Goal: Information Seeking & Learning: Learn about a topic

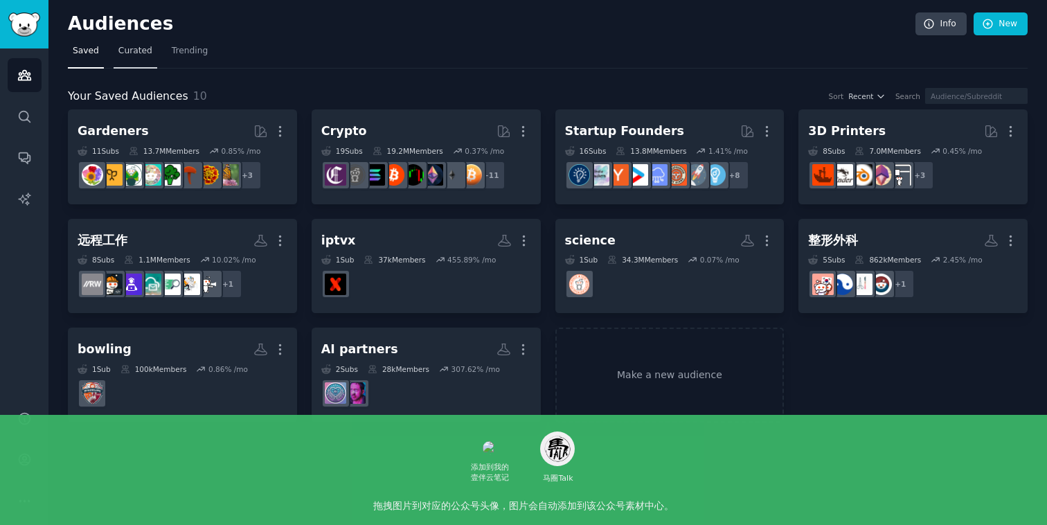
click at [127, 44] on link "Curated" at bounding box center [136, 54] width 44 height 28
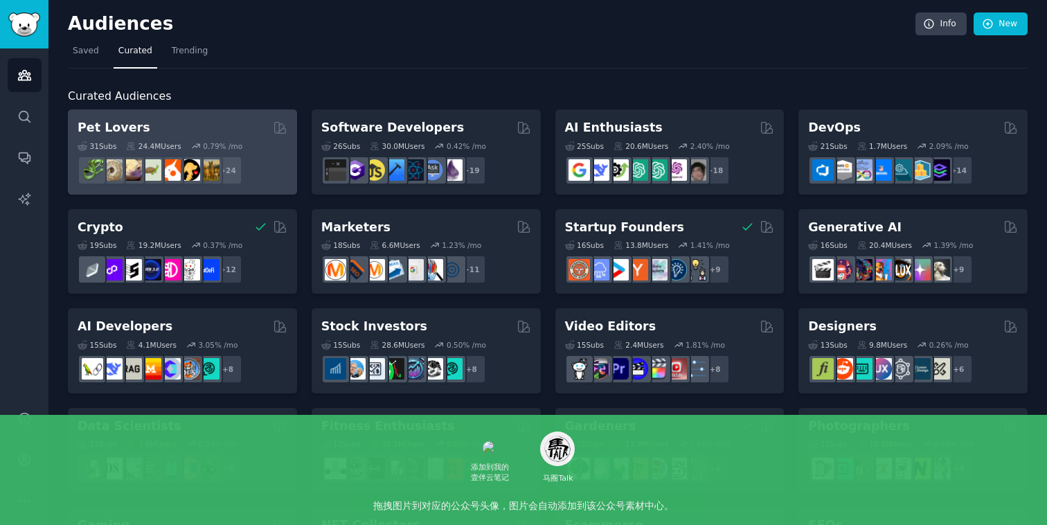
click at [204, 131] on div "Pet Lovers" at bounding box center [183, 127] width 210 height 17
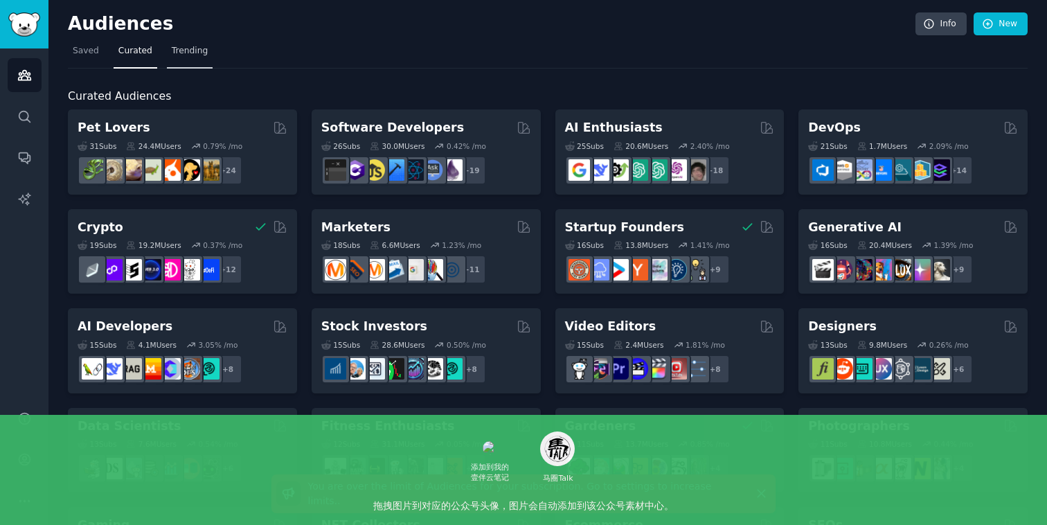
click at [186, 51] on span "Trending" at bounding box center [190, 51] width 36 height 12
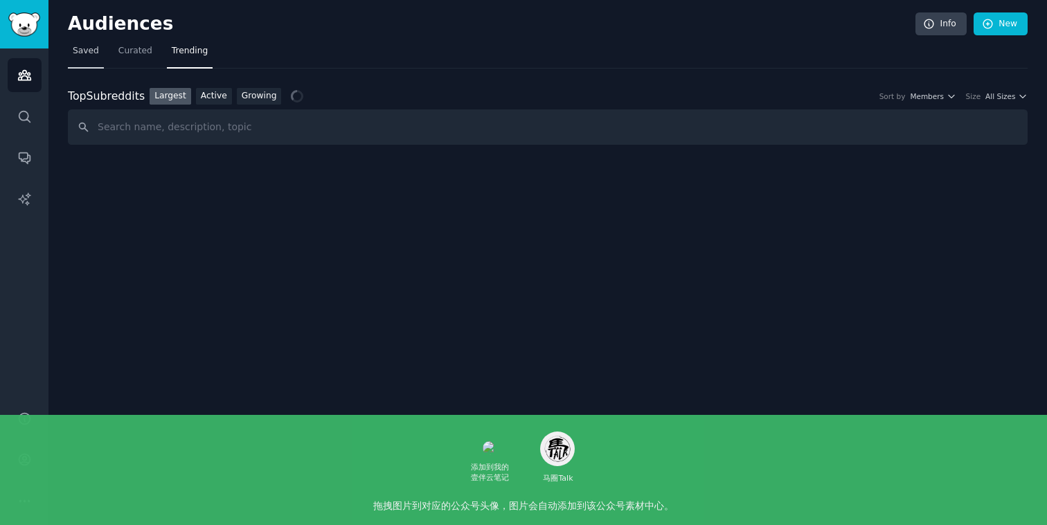
click at [82, 52] on span "Saved" at bounding box center [86, 51] width 26 height 12
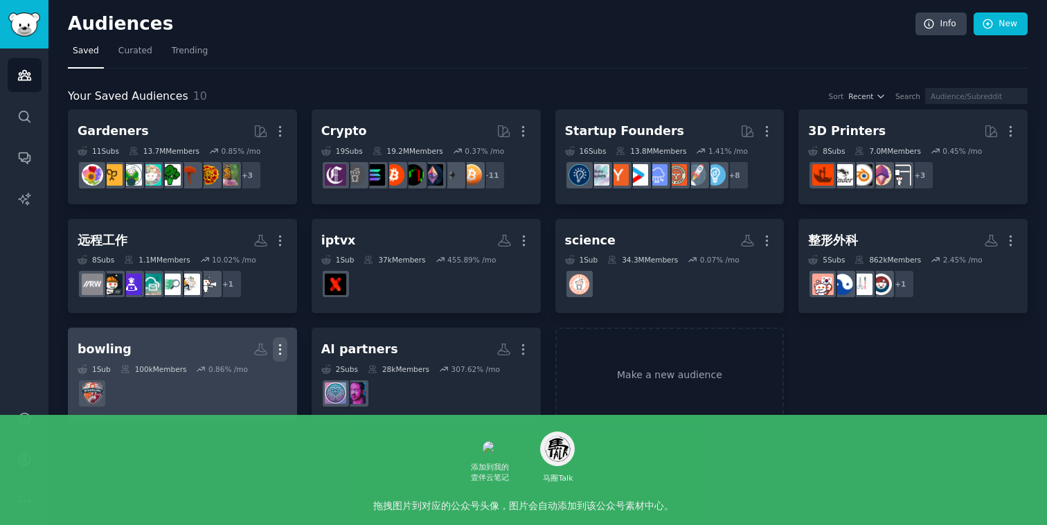
click at [276, 340] on button "More" at bounding box center [280, 349] width 15 height 24
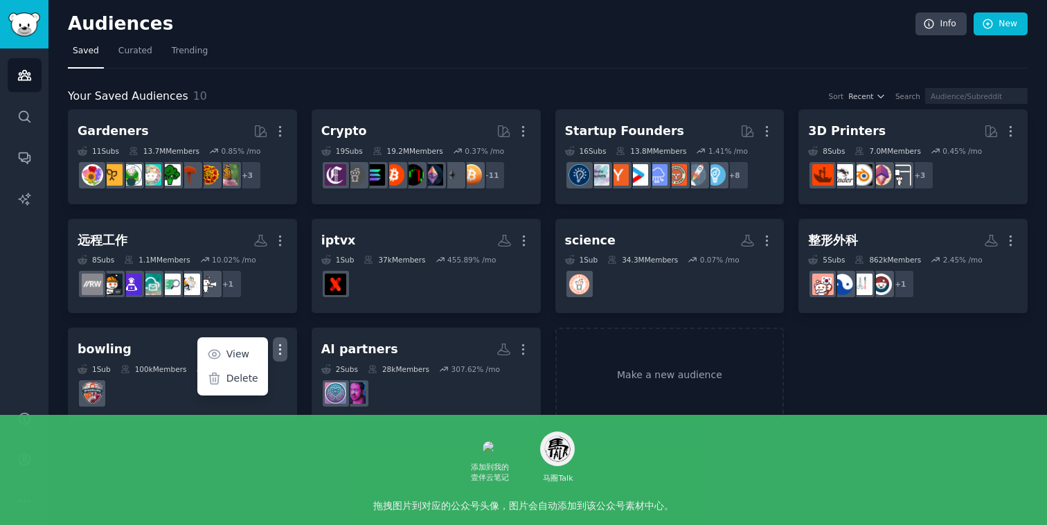
click at [420, 475] on div "Audiences Info New Saved Curated Trending Your Saved Audiences 10 Sort Recent S…" at bounding box center [547, 262] width 998 height 525
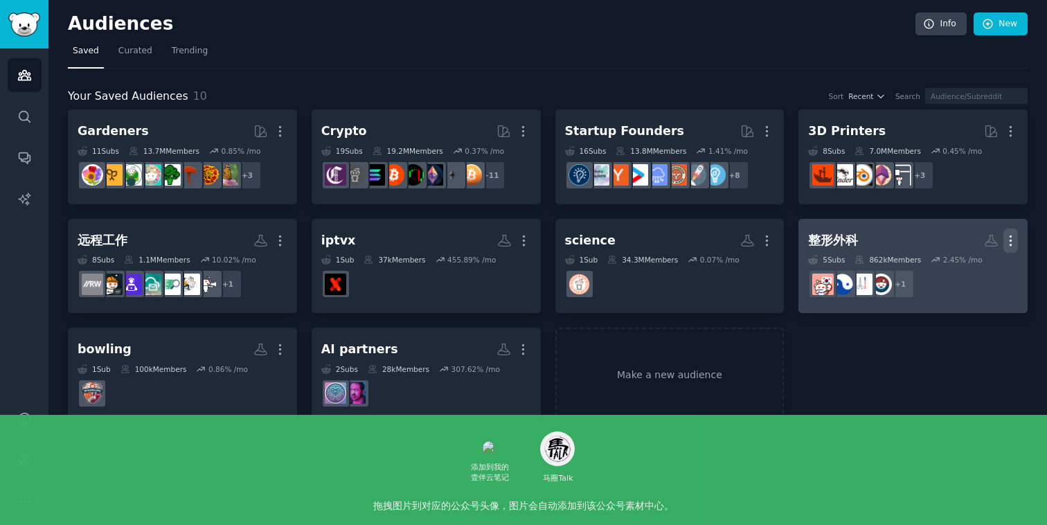
click at [1012, 237] on icon "button" at bounding box center [1010, 240] width 15 height 15
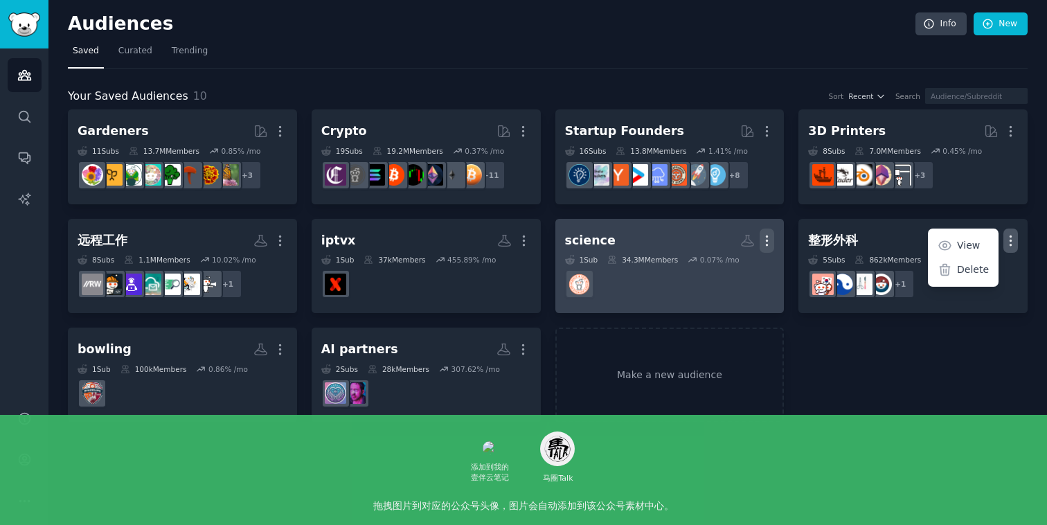
click at [771, 233] on icon "button" at bounding box center [767, 240] width 15 height 15
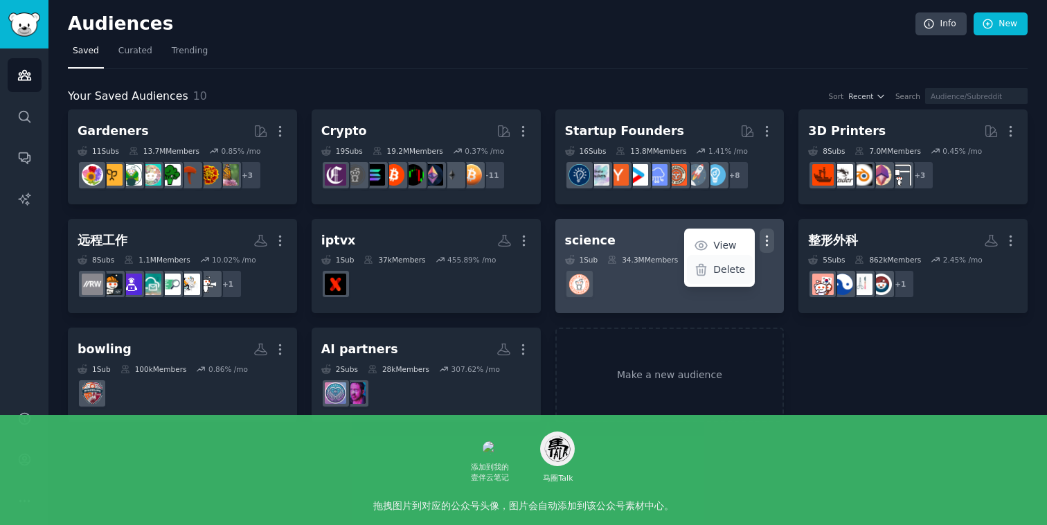
click at [746, 276] on div "Delete" at bounding box center [720, 269] width 66 height 29
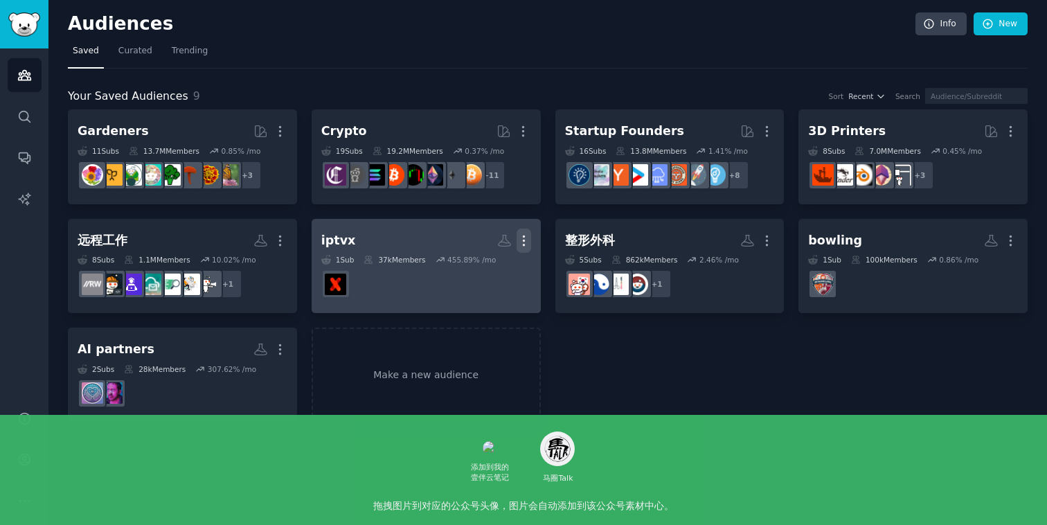
click at [526, 237] on icon "button" at bounding box center [524, 240] width 15 height 15
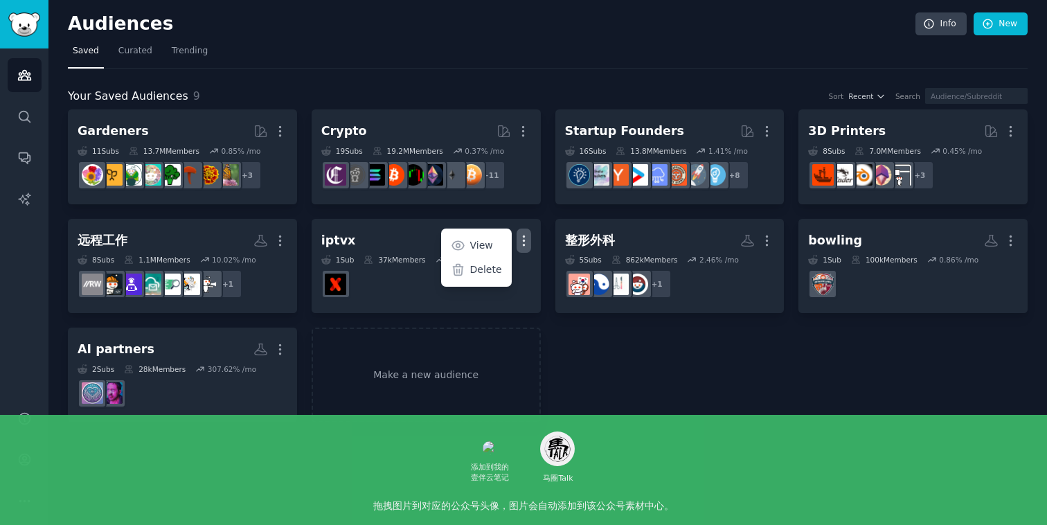
click at [621, 382] on div "Gardeners More 11 Sub s 13.7M Members 0.85 % /mo + 3 Crypto More 19 Sub s 19.2M…" at bounding box center [548, 265] width 960 height 313
click at [128, 43] on link "Curated" at bounding box center [136, 54] width 44 height 28
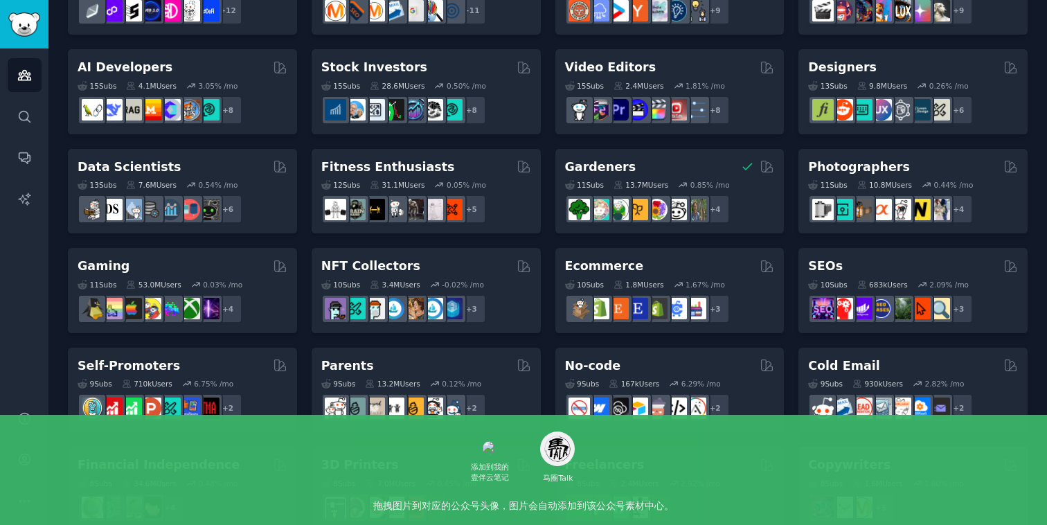
scroll to position [255, 0]
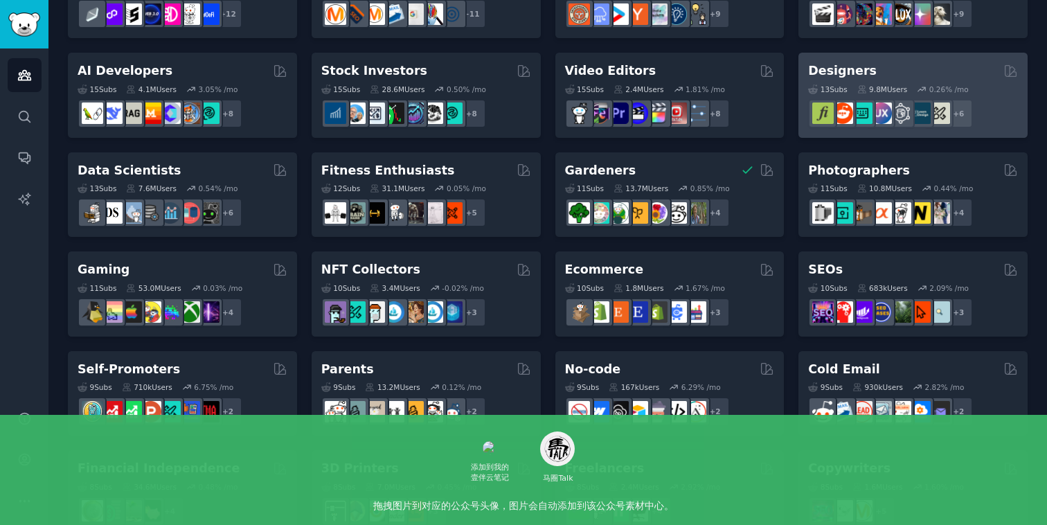
click at [892, 76] on div "Designers" at bounding box center [913, 70] width 210 height 17
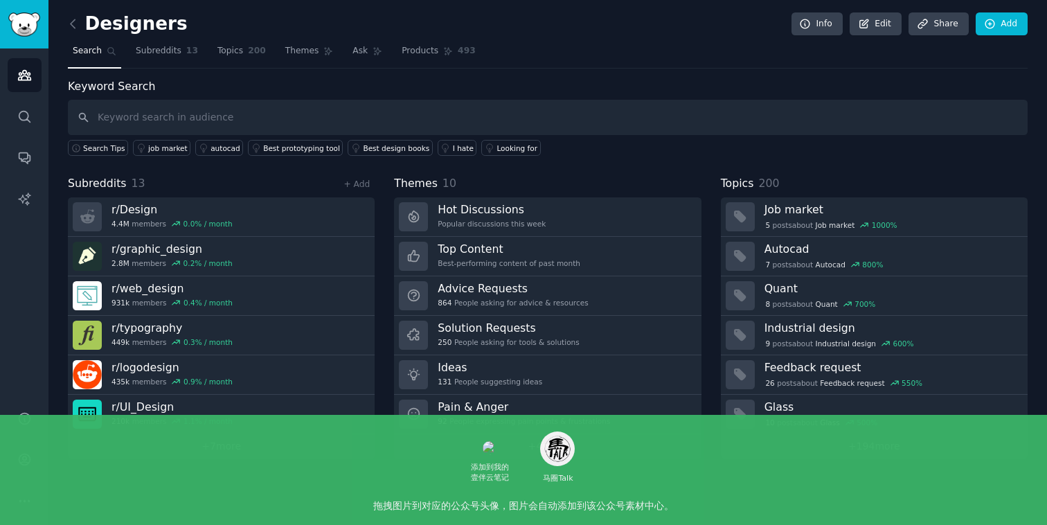
click at [505, 165] on div "Keyword Search Search Tips job market autocad Best prototyping tool Best design…" at bounding box center [548, 268] width 960 height 380
click at [514, 409] on h3 "Pain & Anger" at bounding box center [524, 407] width 172 height 15
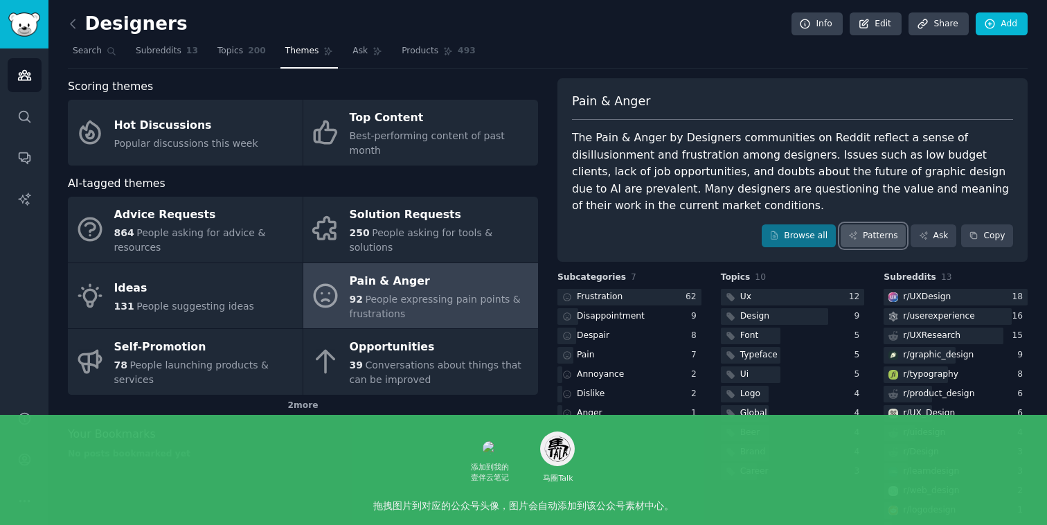
click at [880, 231] on link "Patterns" at bounding box center [873, 236] width 65 height 24
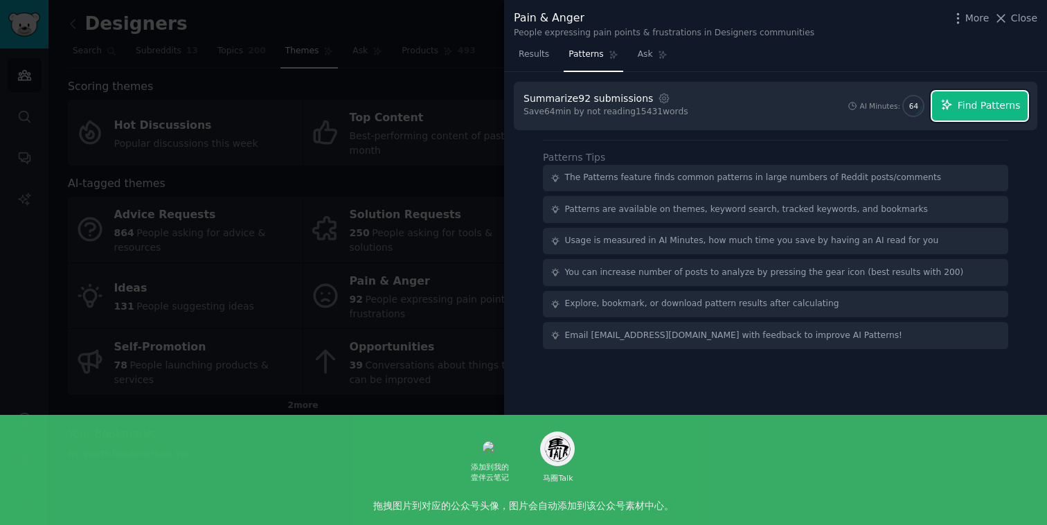
click at [978, 109] on span "Find Patterns" at bounding box center [989, 105] width 63 height 15
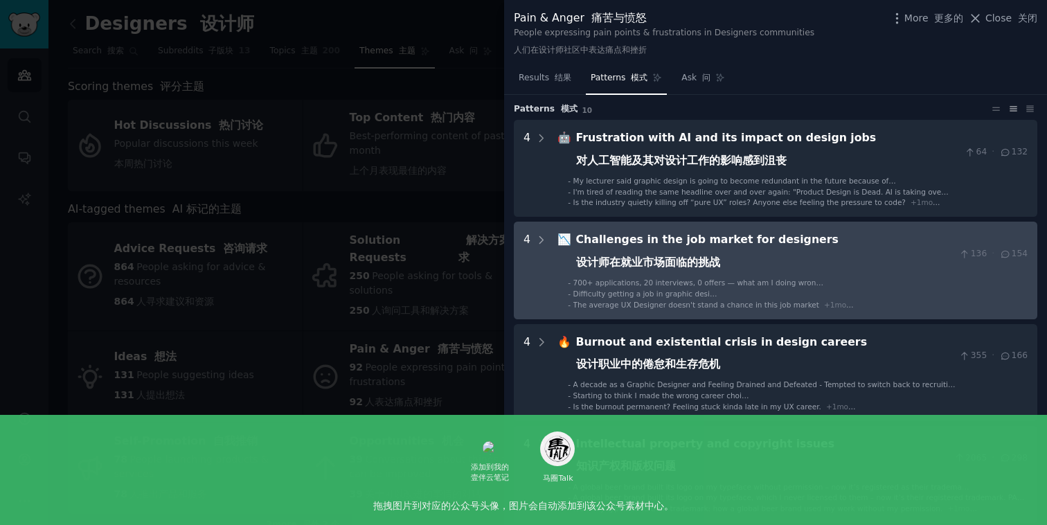
scroll to position [26, 0]
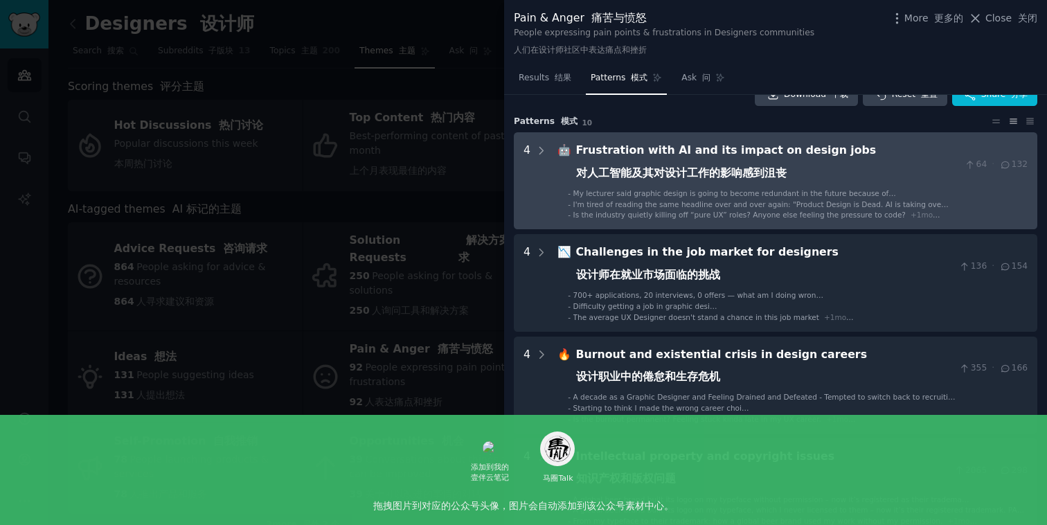
click at [702, 190] on span "My lecturer said graphic design is going to become redundant in the future beca…" at bounding box center [735, 201] width 324 height 24
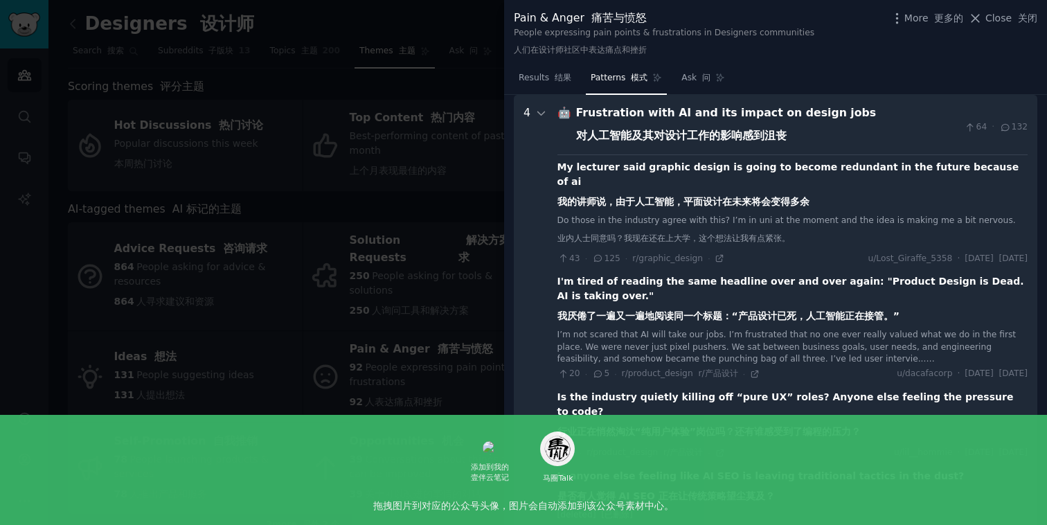
scroll to position [55, 0]
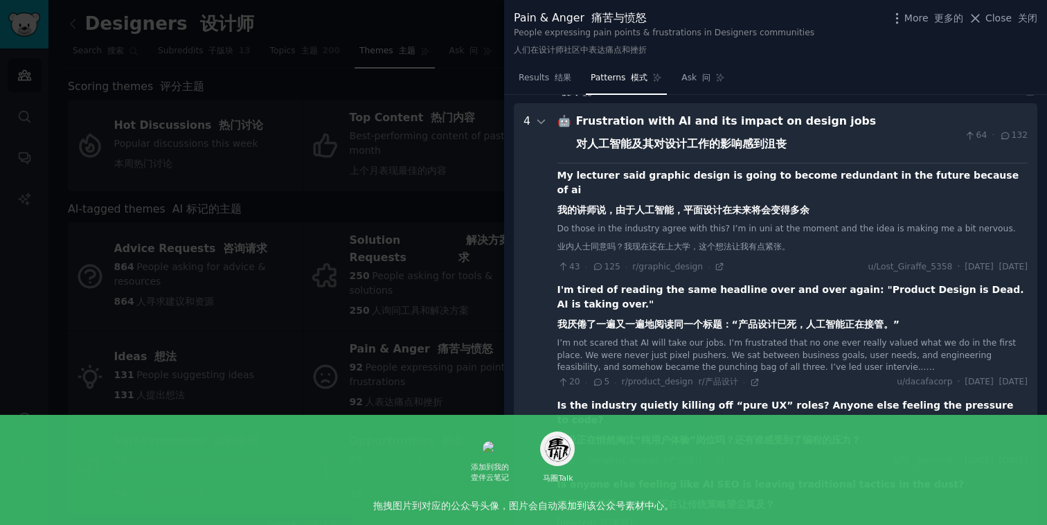
click at [681, 204] on font "我的讲师说，由于人工智能，平面设计在未来将会变得多余" at bounding box center [683, 209] width 252 height 11
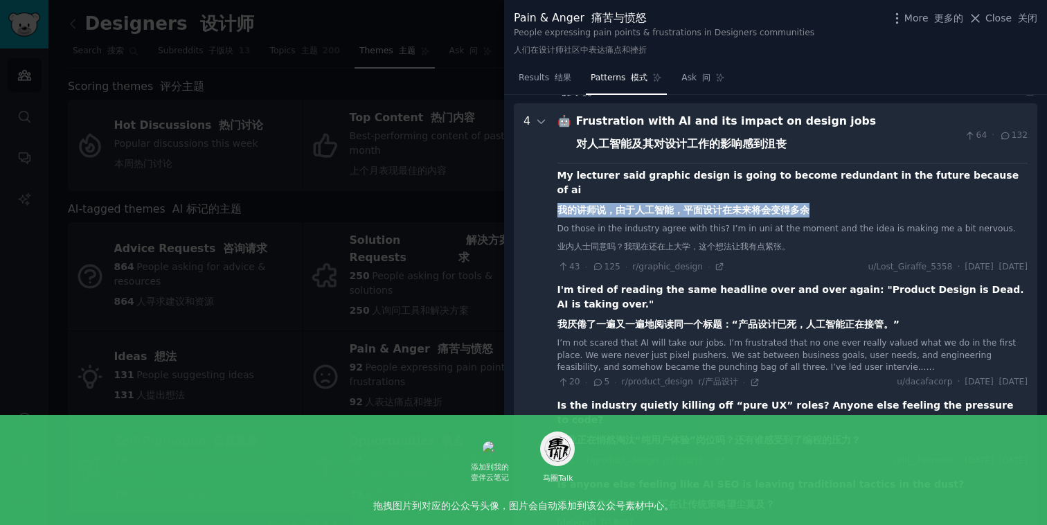
click at [681, 204] on font "我的讲师说，由于人工智能，平面设计在未来将会变得多余" at bounding box center [683, 209] width 252 height 11
click at [689, 204] on font "我的讲师说，由于人工智能，平面设计在未来将会变得多余" at bounding box center [683, 209] width 252 height 11
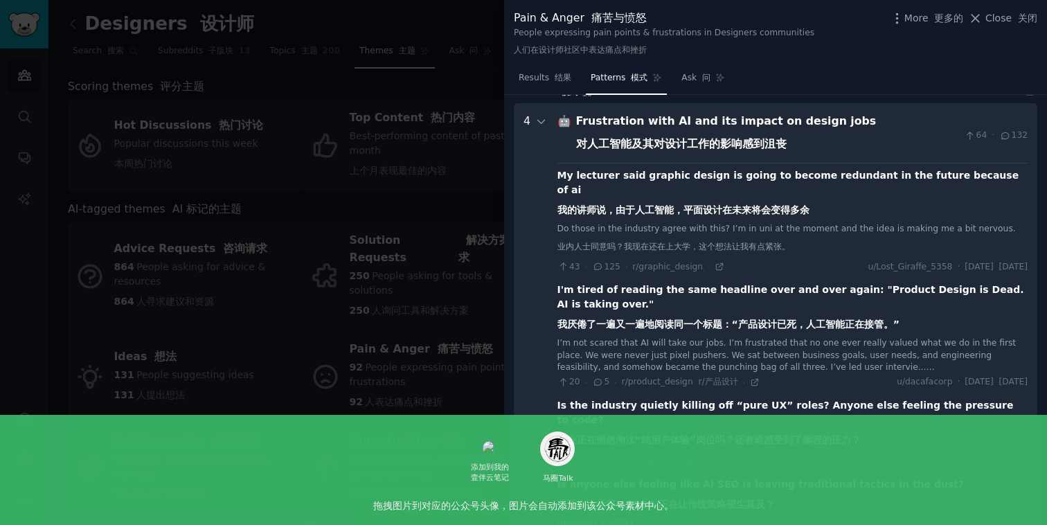
click at [548, 125] on jobs "4 🤖 Frustration with AI and its impact on design jobs 对人工智能及其对设计工作的影响感到沮丧 64 · …" at bounding box center [775, 344] width 523 height 483
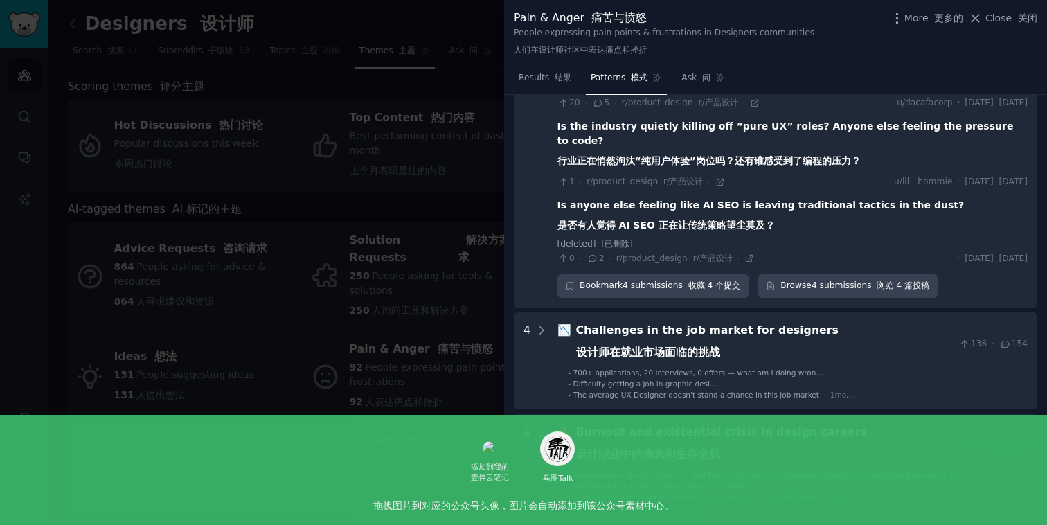
scroll to position [332, 0]
